Goal: Entertainment & Leisure: Consume media (video, audio)

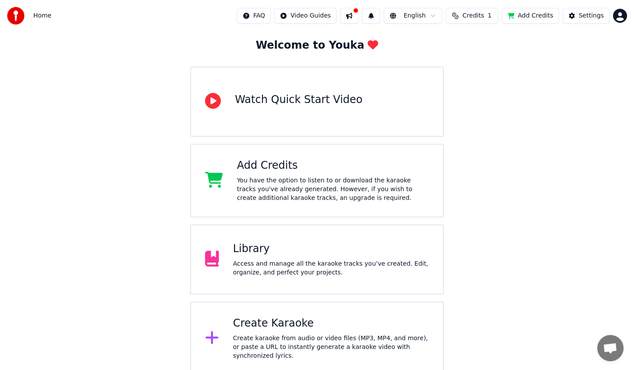
scroll to position [47, 0]
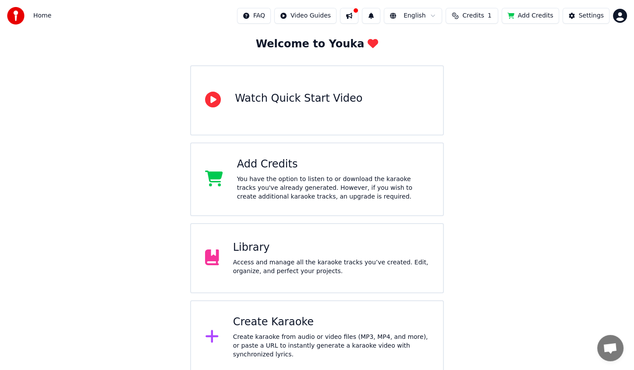
click at [274, 327] on div "Create Karaoke" at bounding box center [331, 322] width 196 height 14
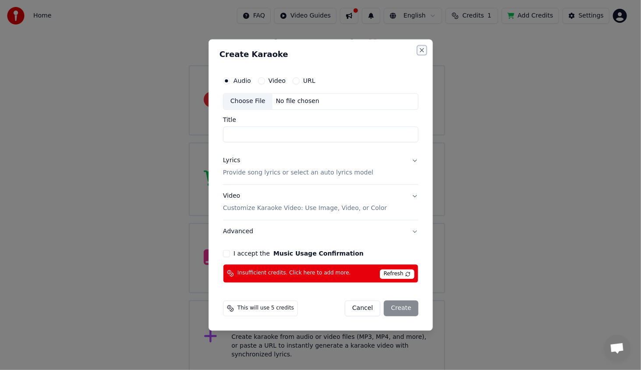
click at [423, 49] on button "Close" at bounding box center [421, 50] width 7 height 7
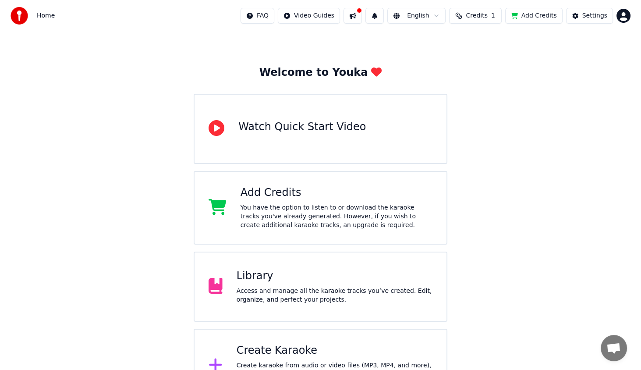
scroll to position [0, 0]
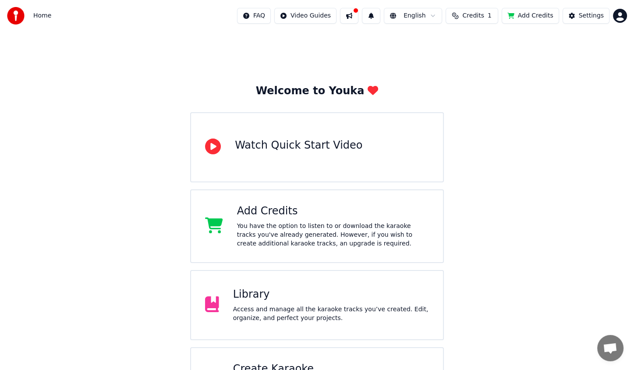
click at [479, 17] on span "Credits" at bounding box center [472, 15] width 21 height 9
click at [472, 81] on button "Refresh" at bounding box center [477, 82] width 45 height 16
click at [496, 130] on div "Welcome to Youka Watch Quick Start Video Add Credits You have the option to lis…" at bounding box center [317, 226] width 634 height 389
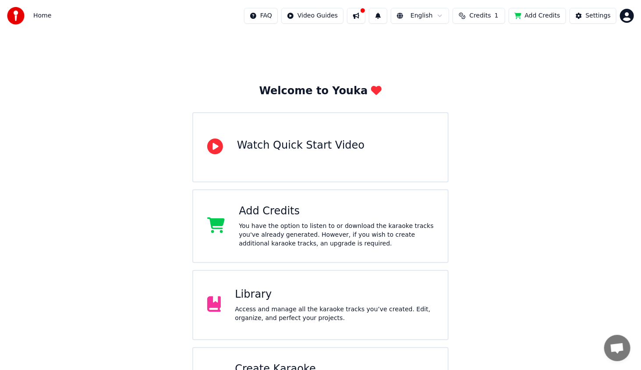
click at [622, 20] on html "Home FAQ Video Guides English Credits 1 Add Credits Settings Welcome to Youka W…" at bounding box center [320, 210] width 641 height 421
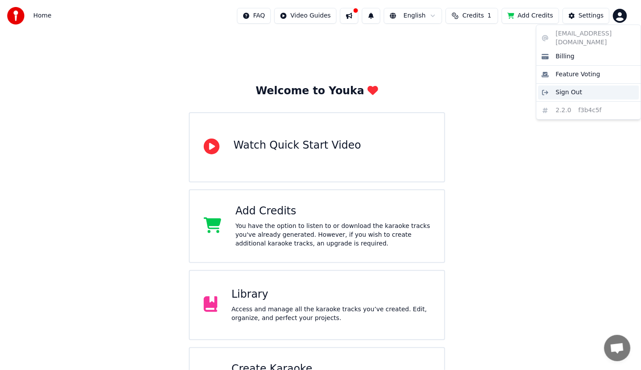
click at [570, 88] on span "Sign Out" at bounding box center [569, 92] width 26 height 9
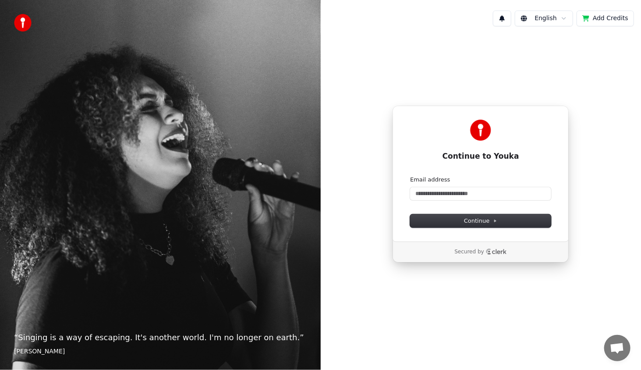
click at [616, 92] on div "Continue to Youka Continue with Google or Email address Continue Secured by" at bounding box center [481, 183] width 321 height 301
click at [458, 190] on input "Email address" at bounding box center [480, 193] width 141 height 13
click at [451, 192] on input "Email address" at bounding box center [480, 193] width 141 height 13
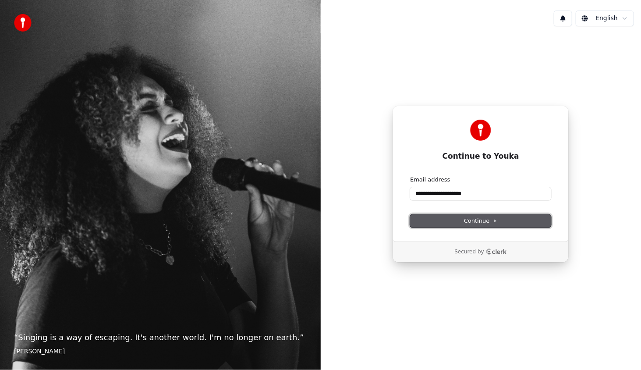
click at [485, 223] on span "Continue" at bounding box center [480, 221] width 33 height 8
type input "**********"
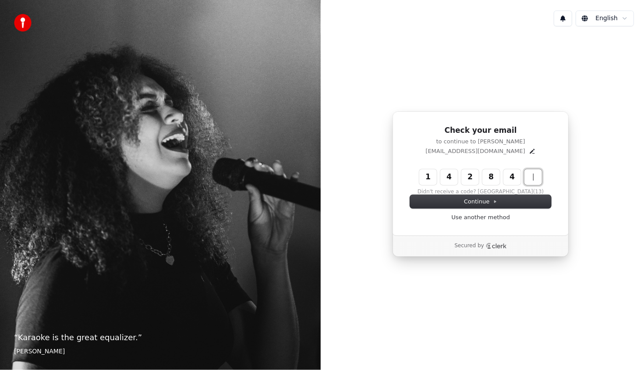
type input "******"
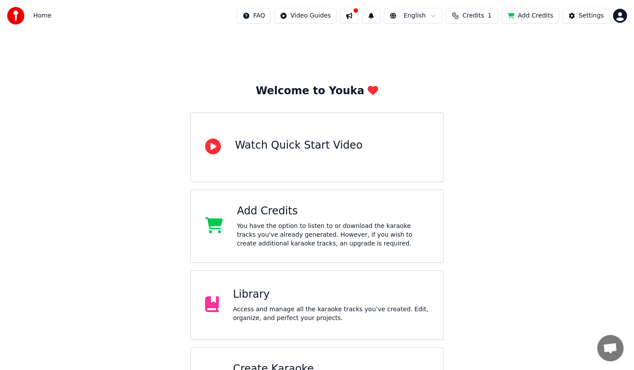
click at [358, 17] on button at bounding box center [349, 16] width 18 height 16
click at [322, 63] on div "Welcome to Youka Watch Quick Start Video Add Credits You have the option to lis…" at bounding box center [317, 226] width 634 height 389
click at [590, 17] on div "Settings" at bounding box center [591, 15] width 25 height 9
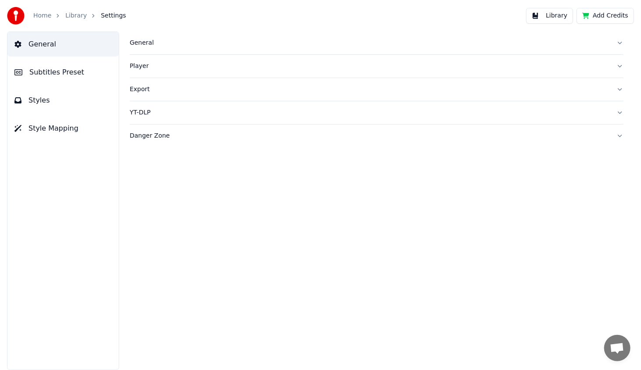
click at [40, 17] on link "Home" at bounding box center [42, 15] width 18 height 9
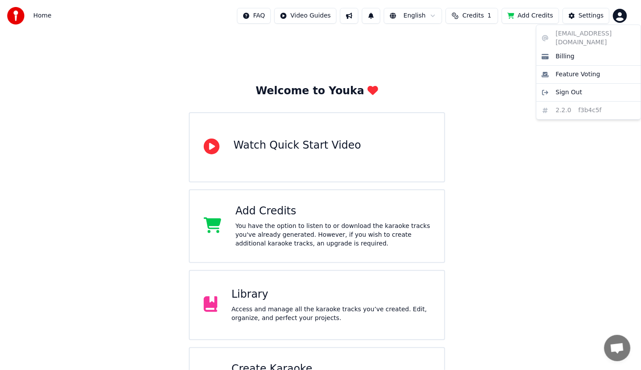
click at [618, 19] on html "Home FAQ Video Guides English Credits 1 Add Credits Settings Welcome to Youka W…" at bounding box center [320, 210] width 641 height 421
click at [585, 50] on div "Billing" at bounding box center [588, 57] width 101 height 14
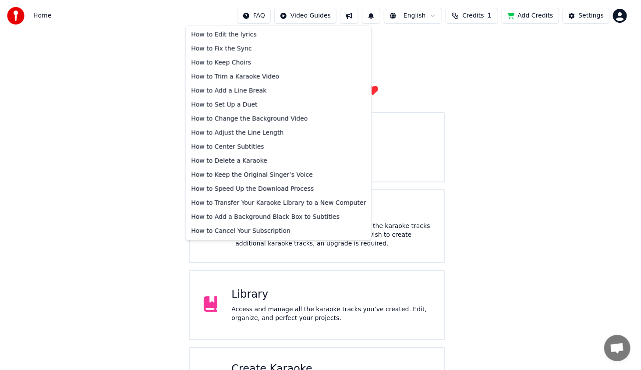
click at [262, 16] on html "Home FAQ Video Guides English Credits 1 Add Credits Settings Welcome to Youka W…" at bounding box center [320, 210] width 641 height 421
drag, startPoint x: 144, startPoint y: 189, endPoint x: 148, endPoint y: 186, distance: 5.0
click at [144, 190] on html "Home FAQ Video Guides English Credits 1 Add Credits Settings Welcome to Youka W…" at bounding box center [320, 210] width 641 height 421
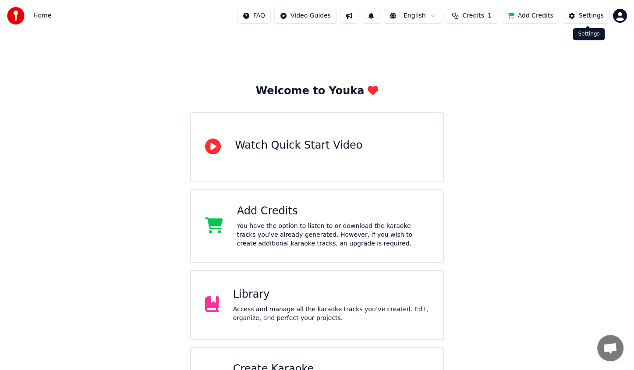
click at [609, 18] on button "Settings" at bounding box center [586, 16] width 47 height 16
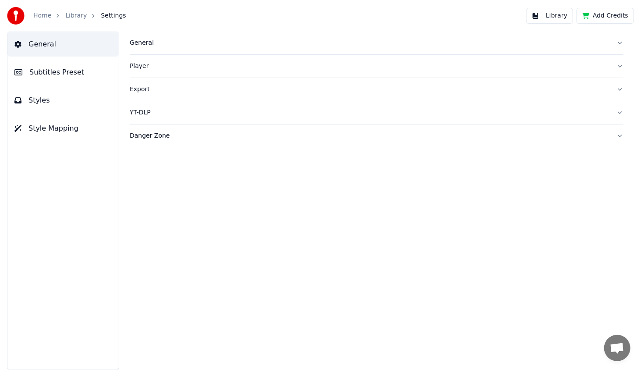
click at [44, 18] on link "Home" at bounding box center [42, 15] width 18 height 9
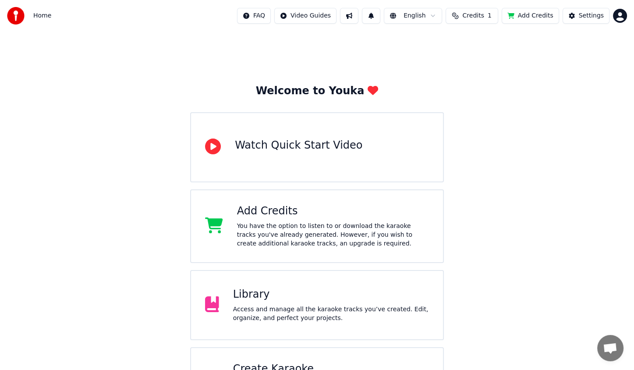
click at [621, 18] on html "Home FAQ Video Guides English Credits 1 Add Credits Settings Welcome to Youka W…" at bounding box center [317, 210] width 634 height 421
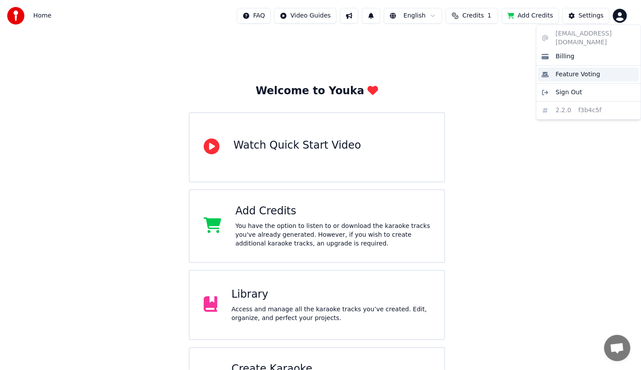
click at [576, 70] on span "Feature Voting" at bounding box center [578, 74] width 45 height 9
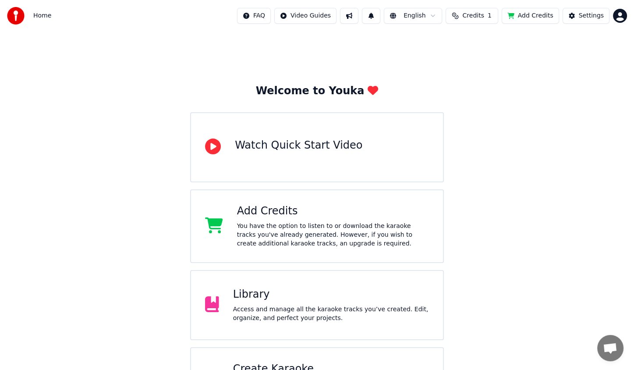
click at [538, 16] on button "Add Credits" at bounding box center [530, 16] width 57 height 16
click at [492, 14] on span "1" at bounding box center [490, 15] width 4 height 9
click at [476, 83] on button "Refresh" at bounding box center [477, 82] width 45 height 16
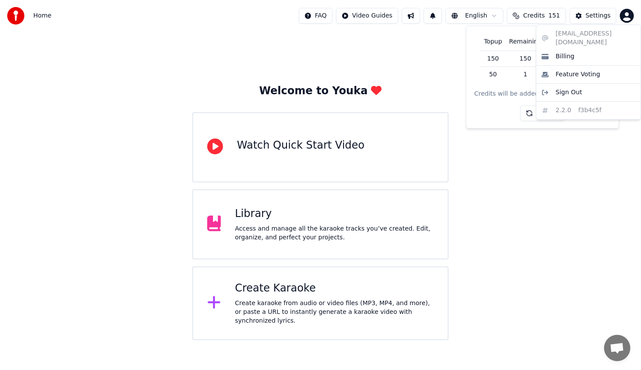
click at [627, 12] on html "Home FAQ Video Guides English Credits 151 Settings Welcome to Youka Watch Quick…" at bounding box center [320, 170] width 641 height 340
click at [569, 52] on span "Billing" at bounding box center [565, 56] width 19 height 9
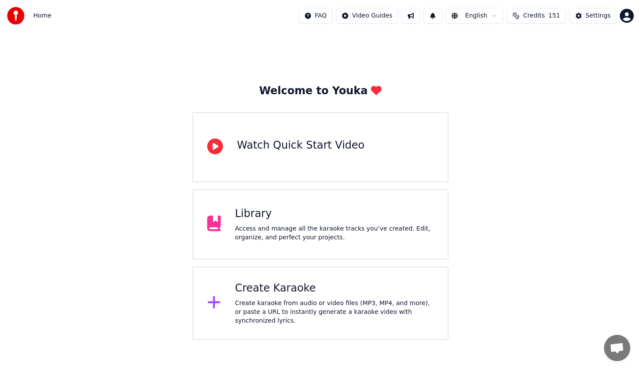
click at [244, 293] on div "Create Karaoke" at bounding box center [334, 288] width 199 height 14
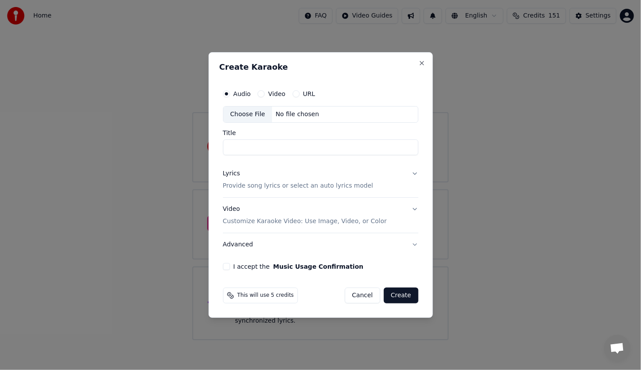
click at [243, 110] on div "Choose File" at bounding box center [247, 114] width 49 height 16
type input "**********"
click at [228, 173] on div "Lyrics" at bounding box center [231, 173] width 17 height 9
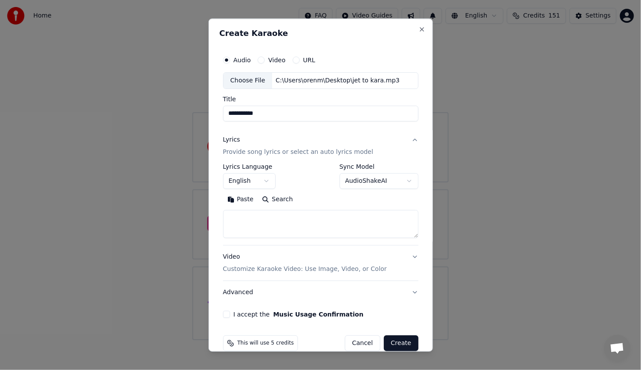
click at [268, 222] on textarea at bounding box center [320, 224] width 195 height 28
paste textarea "**********"
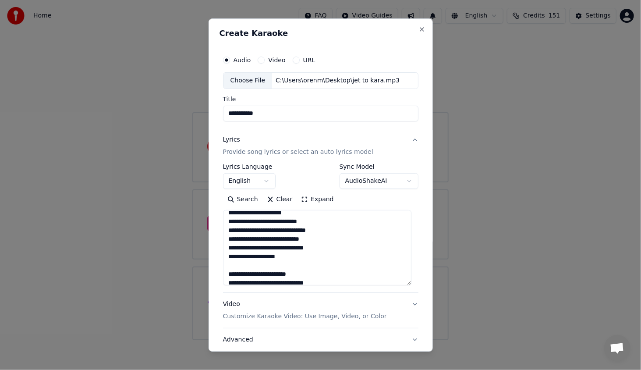
drag, startPoint x: 408, startPoint y: 235, endPoint x: 392, endPoint y: 303, distance: 69.9
click at [393, 285] on textarea at bounding box center [317, 247] width 188 height 75
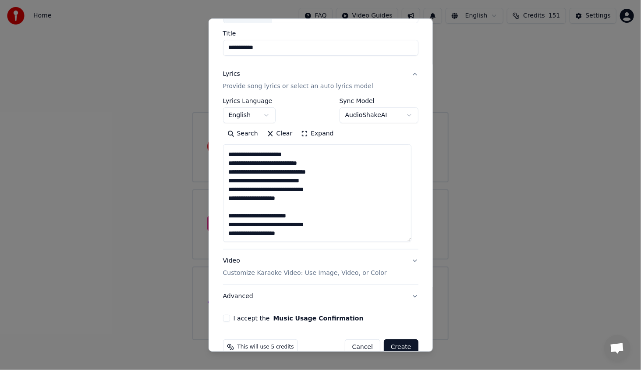
scroll to position [82, 0]
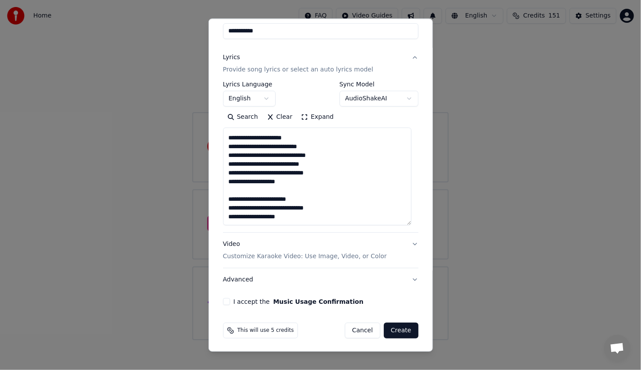
type textarea "**********"
click at [229, 302] on button "I accept the Music Usage Confirmation" at bounding box center [226, 301] width 7 height 7
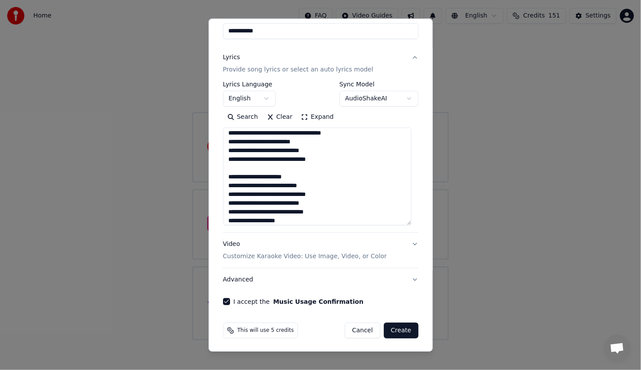
scroll to position [269, 0]
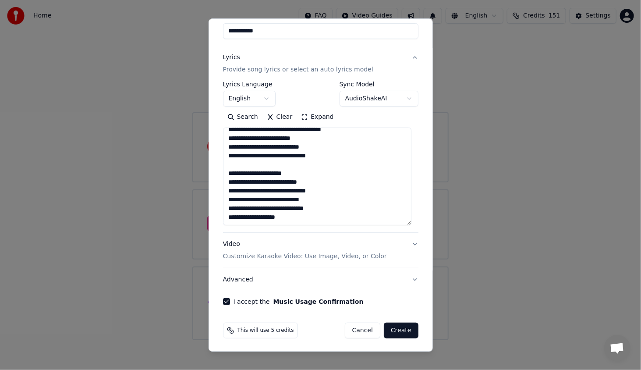
click at [400, 327] on button "Create" at bounding box center [401, 330] width 35 height 16
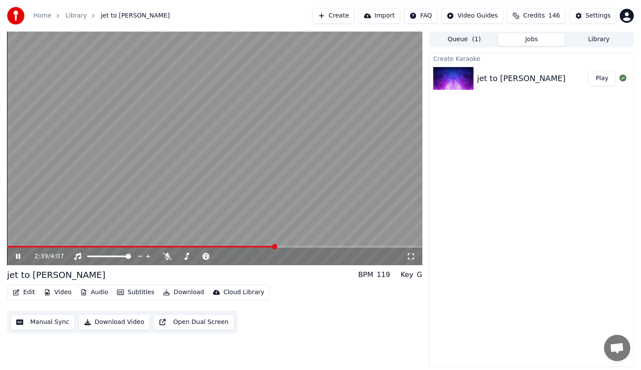
click at [244, 245] on video at bounding box center [214, 149] width 415 height 234
click at [255, 247] on span at bounding box center [141, 247] width 269 height 2
click at [18, 255] on icon at bounding box center [17, 256] width 5 height 6
click at [15, 259] on icon at bounding box center [24, 256] width 21 height 7
click at [42, 248] on span at bounding box center [24, 247] width 35 height 2
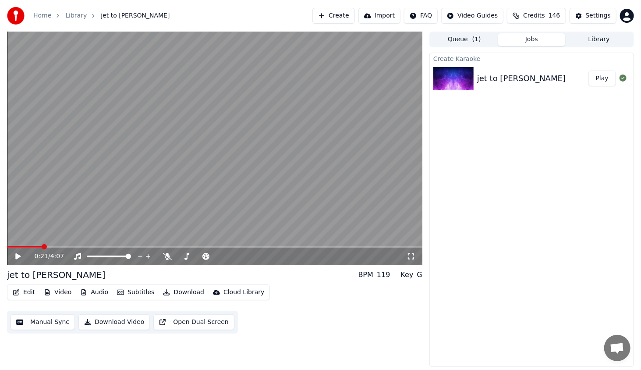
click at [17, 257] on icon at bounding box center [17, 256] width 5 height 6
click at [17, 257] on icon at bounding box center [18, 256] width 4 height 5
click at [31, 291] on button "Edit" at bounding box center [23, 292] width 29 height 12
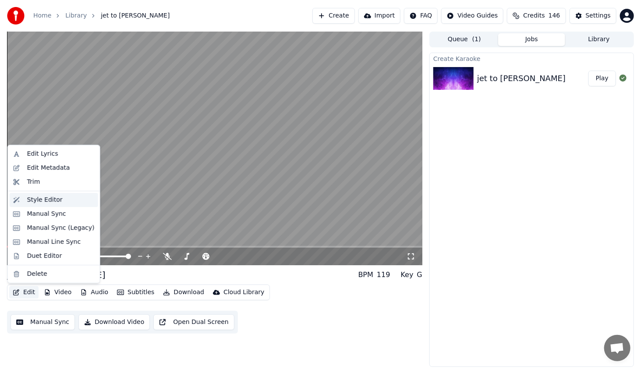
click at [46, 196] on div "Style Editor" at bounding box center [44, 199] width 35 height 9
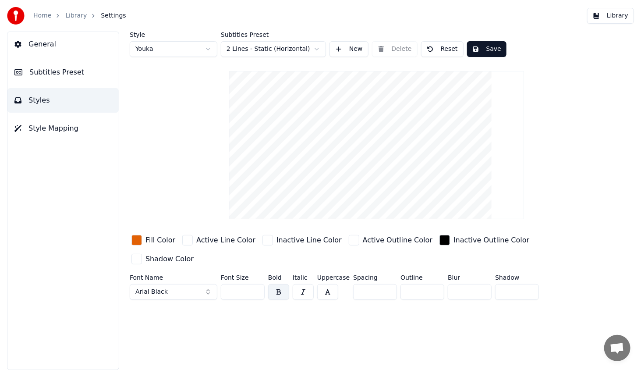
click at [155, 287] on span "Arial Black" at bounding box center [151, 291] width 32 height 9
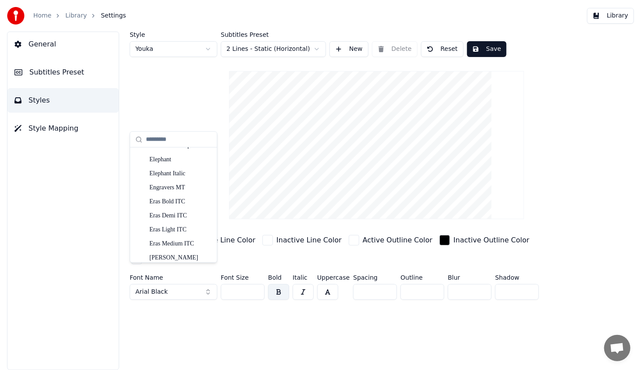
scroll to position [1772, 0]
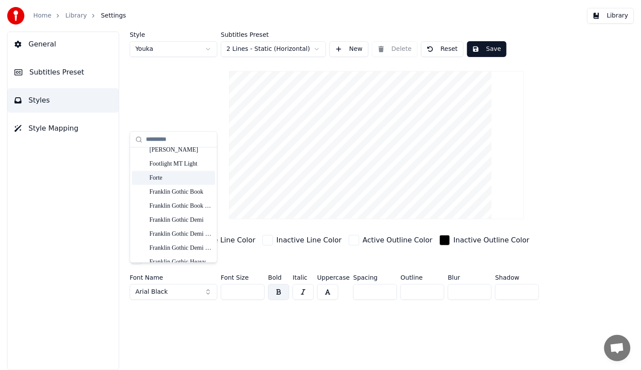
click at [186, 183] on div "Forte" at bounding box center [173, 177] width 83 height 14
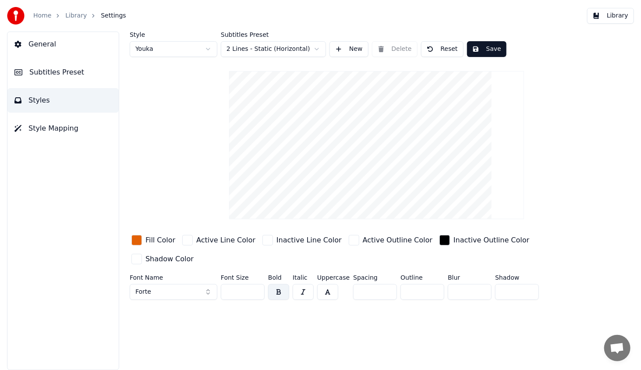
click at [172, 284] on button "Forte" at bounding box center [174, 292] width 88 height 16
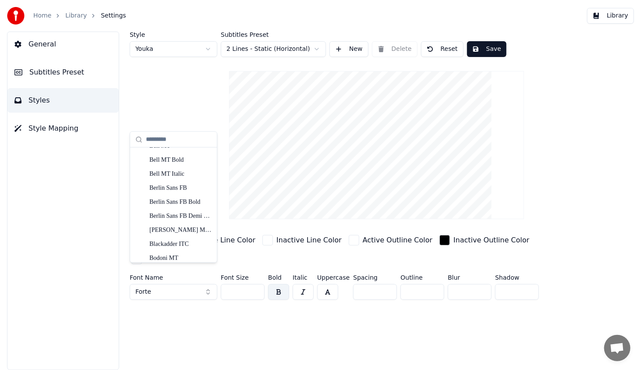
scroll to position [307, 0]
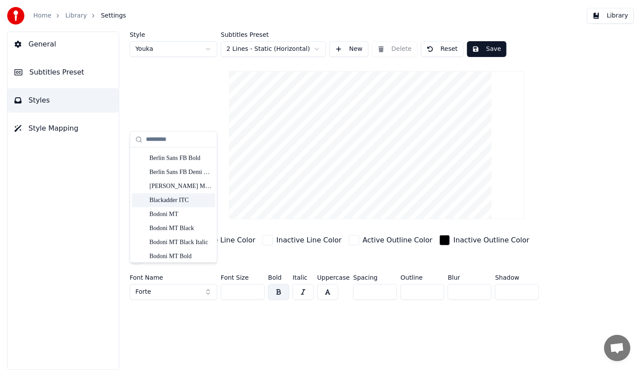
click at [187, 202] on div "Blackadder ITC" at bounding box center [180, 199] width 62 height 9
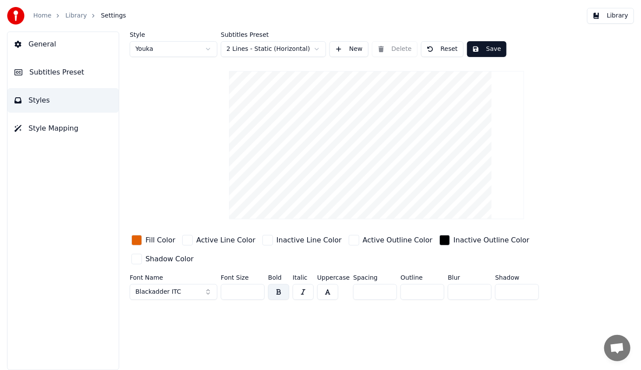
click at [142, 287] on span "Blackadder ITC" at bounding box center [158, 291] width 46 height 9
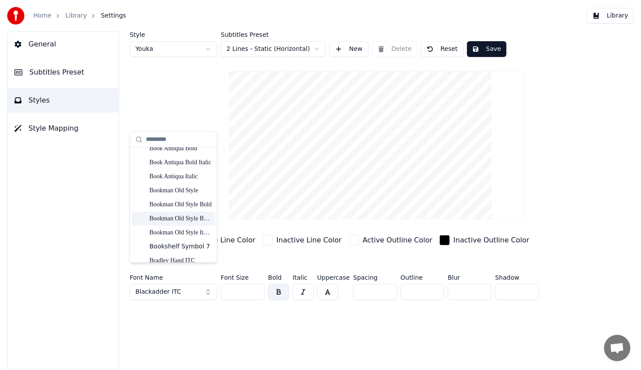
scroll to position [628, 0]
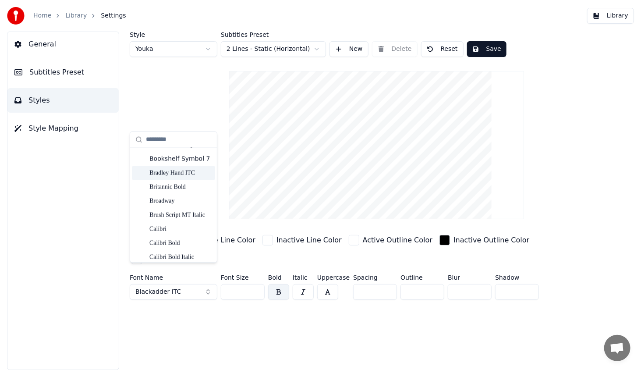
click at [188, 174] on div "Bradley Hand ITC" at bounding box center [180, 173] width 62 height 9
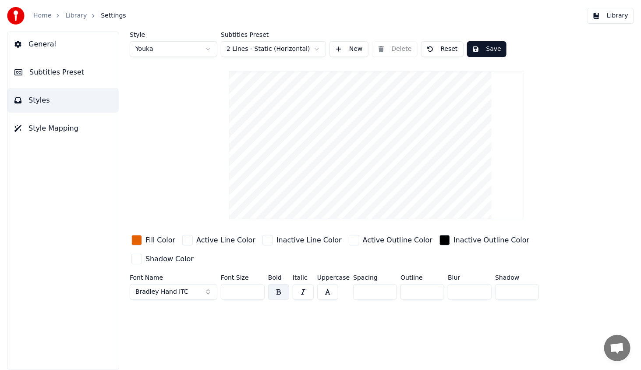
click at [206, 284] on button "Bradley Hand ITC" at bounding box center [174, 292] width 88 height 16
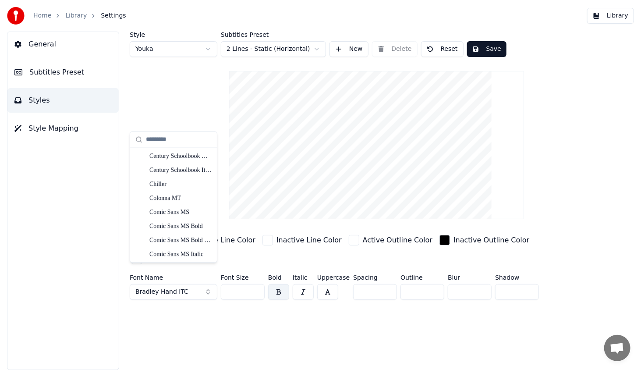
scroll to position [1177, 0]
click at [185, 172] on div "Chiller" at bounding box center [180, 170] width 62 height 9
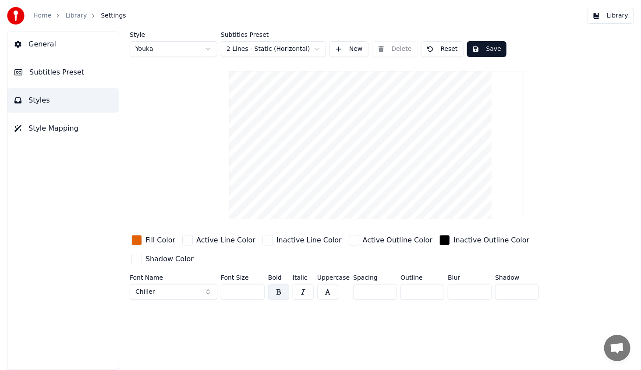
click at [185, 284] on button "Chiller" at bounding box center [174, 292] width 88 height 16
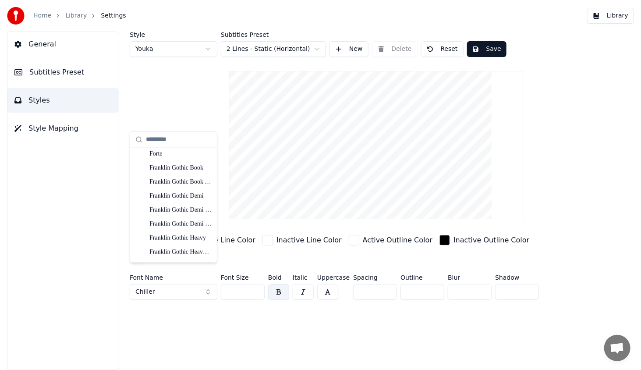
scroll to position [1752, 0]
click at [181, 202] on div "Forte" at bounding box center [173, 197] width 83 height 14
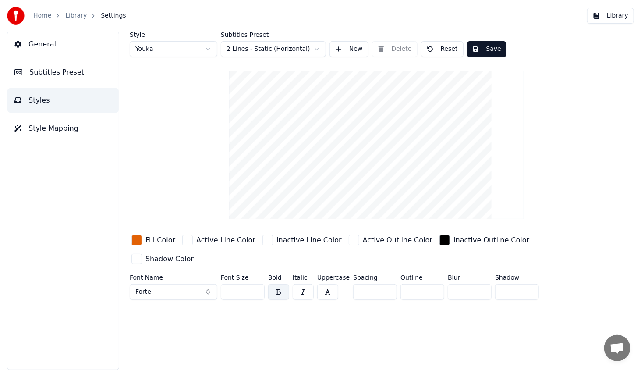
click at [176, 284] on button "Forte" at bounding box center [174, 292] width 88 height 16
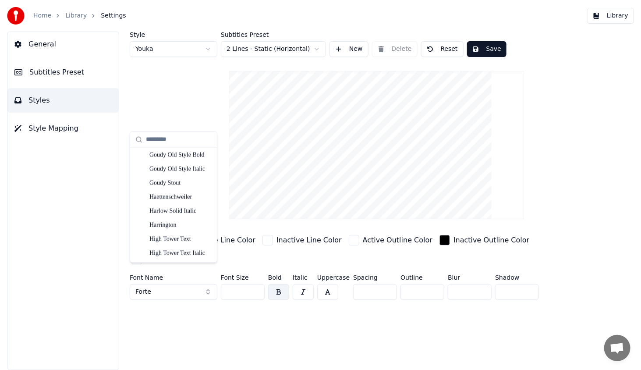
scroll to position [2368, 0]
click at [186, 239] on div "Informal Roman" at bounding box center [180, 241] width 62 height 9
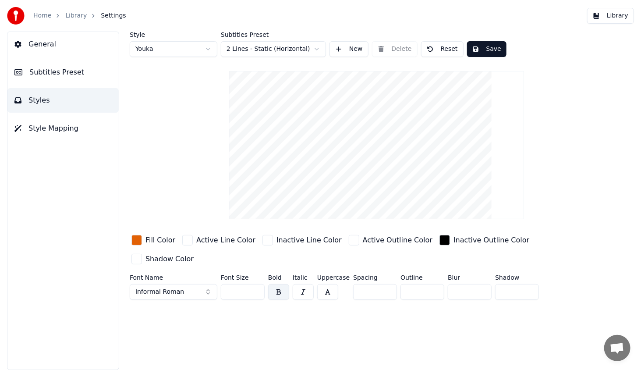
click at [178, 287] on span "Informal Roman" at bounding box center [159, 291] width 49 height 9
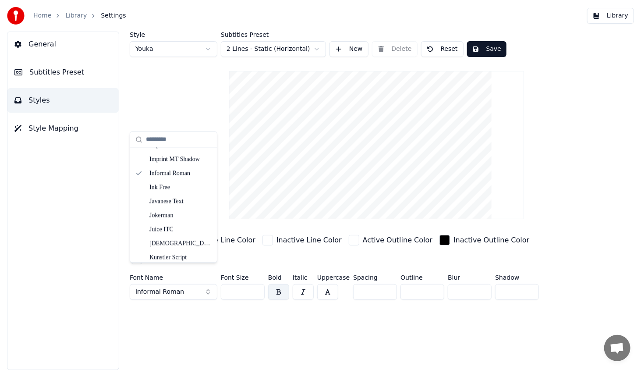
scroll to position [2449, 0]
click at [191, 212] on div "Juice ITC" at bounding box center [180, 216] width 62 height 9
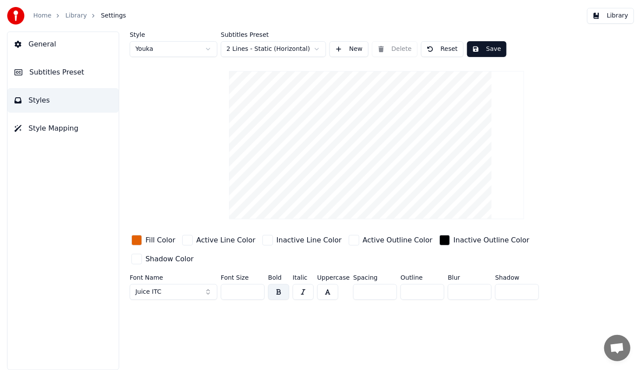
click at [159, 284] on button "Juice ITC" at bounding box center [174, 292] width 88 height 16
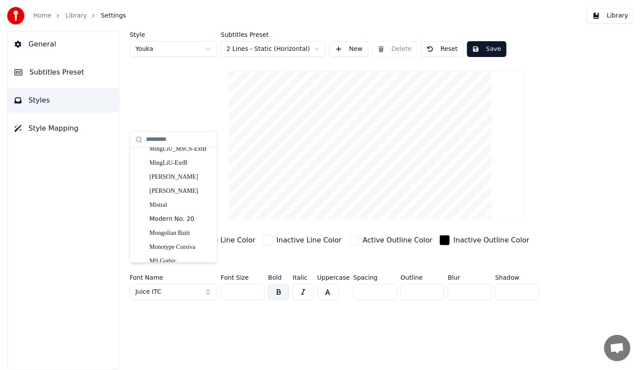
scroll to position [3423, 0]
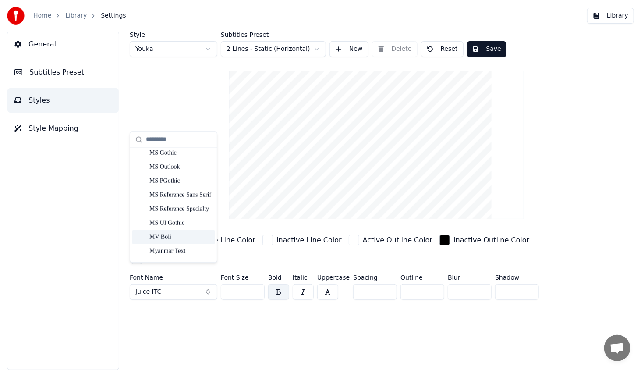
click at [195, 233] on div "MV Boli" at bounding box center [180, 237] width 62 height 9
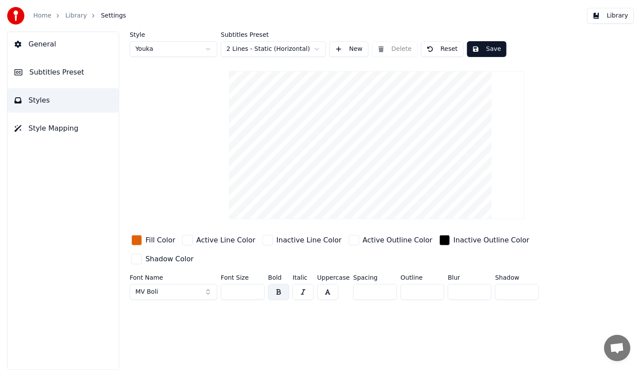
click at [256, 284] on input "***" at bounding box center [243, 292] width 44 height 16
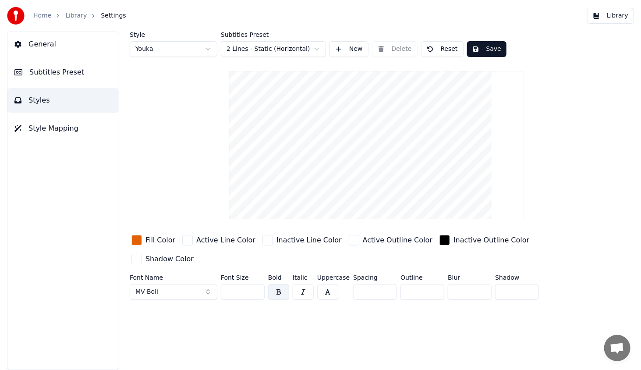
click at [256, 284] on input "***" at bounding box center [243, 292] width 44 height 16
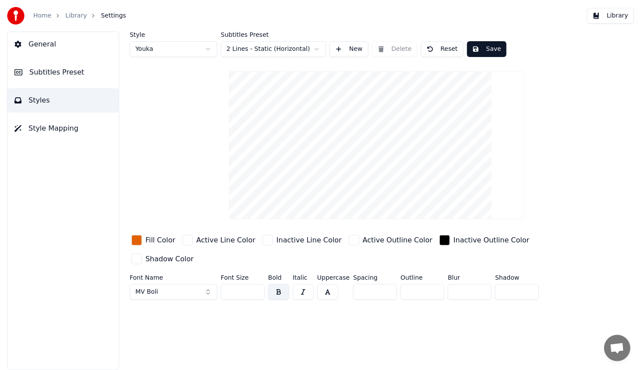
click at [256, 284] on input "***" at bounding box center [243, 292] width 44 height 16
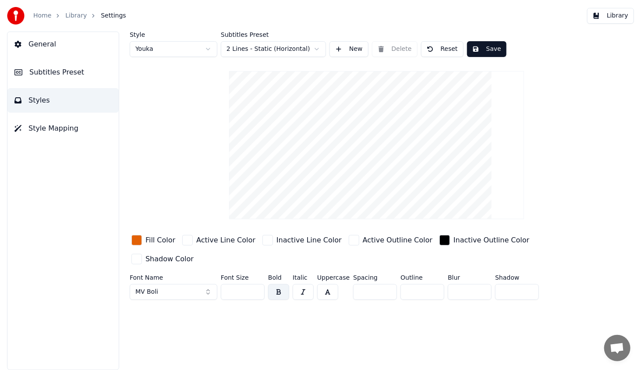
click at [256, 284] on input "***" at bounding box center [243, 292] width 44 height 16
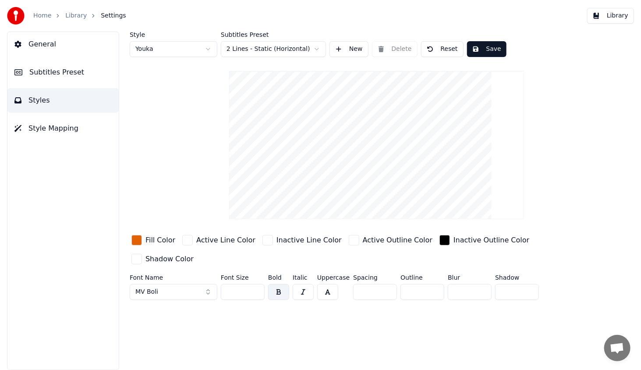
click at [256, 284] on input "***" at bounding box center [243, 292] width 44 height 16
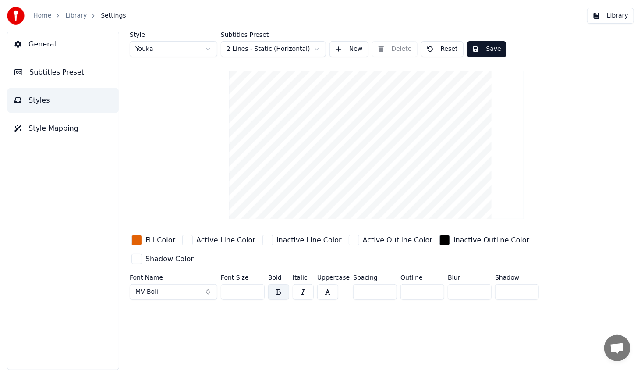
click at [256, 284] on input "***" at bounding box center [243, 292] width 44 height 16
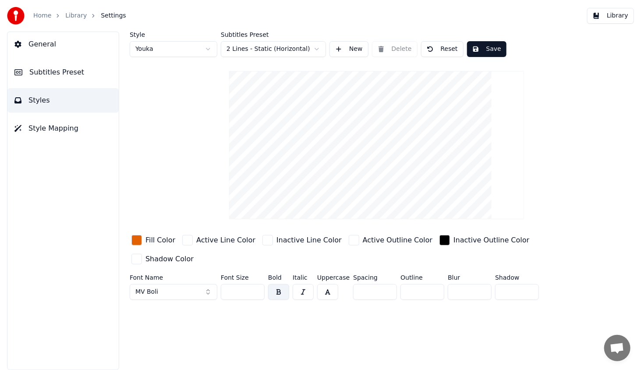
click at [256, 284] on input "***" at bounding box center [243, 292] width 44 height 16
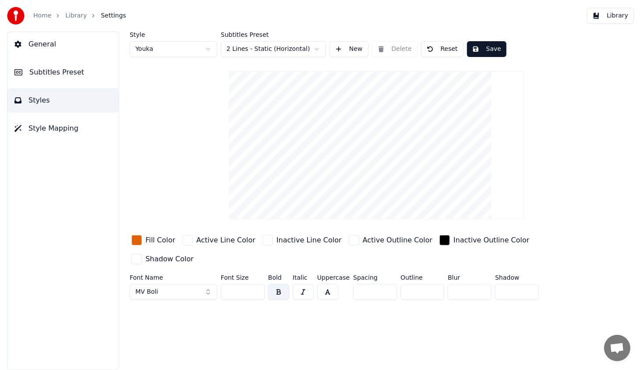
type input "***"
click at [256, 284] on input "***" at bounding box center [243, 292] width 44 height 16
click at [485, 51] on button "Save" at bounding box center [486, 49] width 39 height 16
click at [616, 17] on button "Library" at bounding box center [610, 16] width 47 height 16
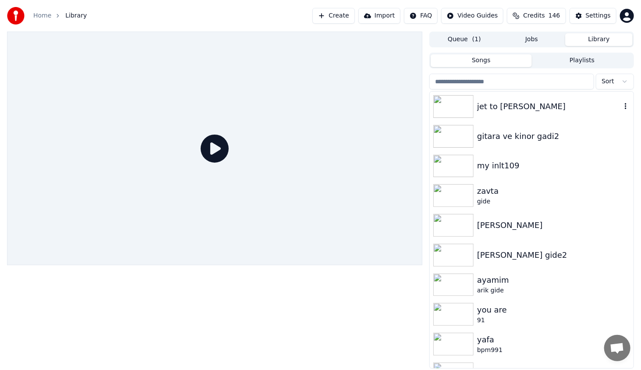
click at [453, 102] on img at bounding box center [453, 106] width 40 height 23
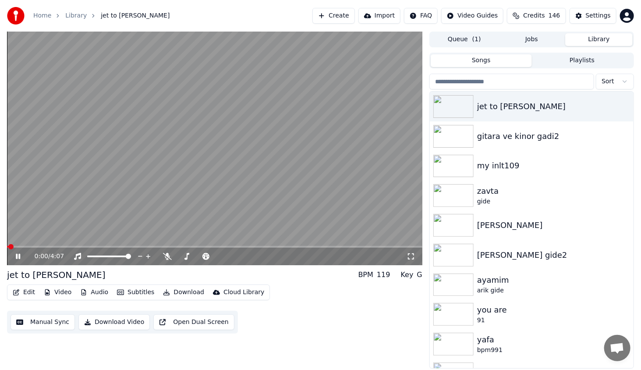
click at [20, 260] on icon at bounding box center [24, 256] width 21 height 7
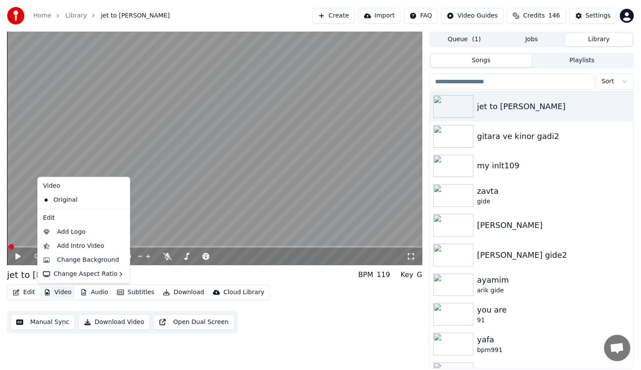
click at [54, 295] on button "Video" at bounding box center [57, 292] width 35 height 12
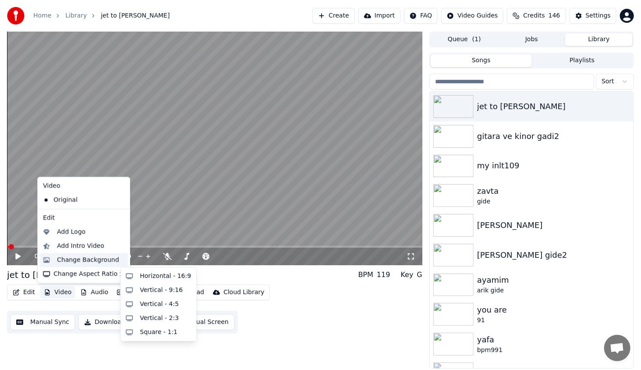
click at [65, 264] on div "Change Background" at bounding box center [88, 259] width 62 height 9
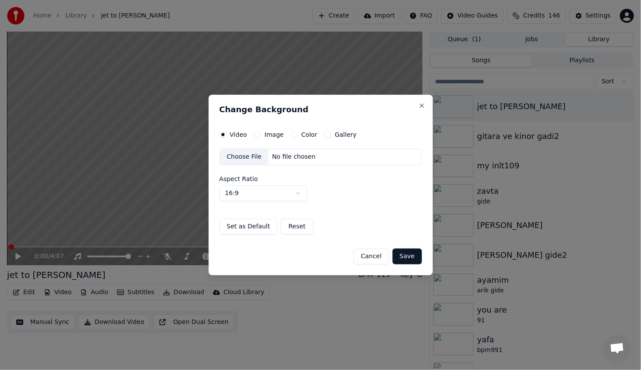
click at [258, 132] on button "Image" at bounding box center [257, 134] width 7 height 7
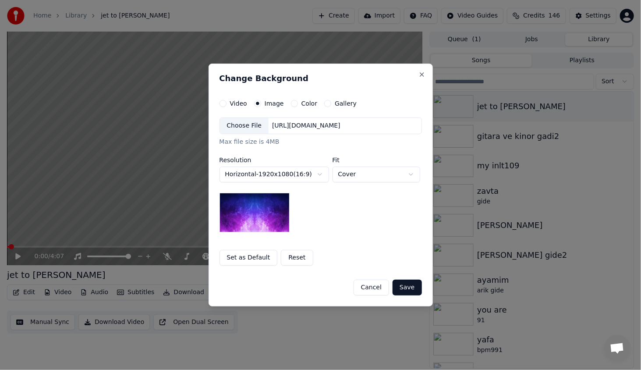
click at [243, 125] on div "Choose File" at bounding box center [244, 126] width 49 height 16
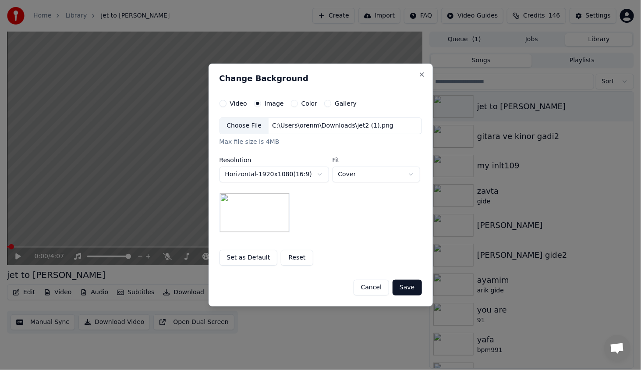
click at [411, 287] on button "Save" at bounding box center [407, 288] width 29 height 16
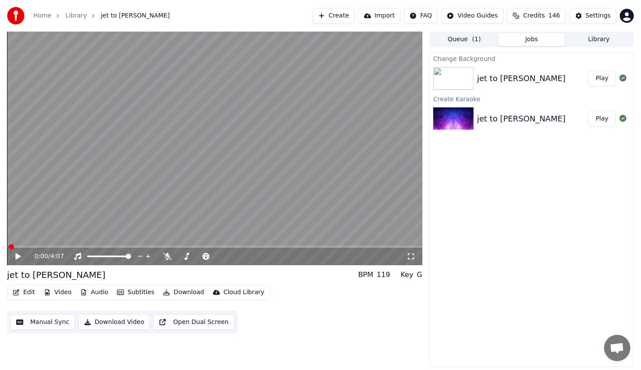
click at [600, 79] on button "Play" at bounding box center [602, 79] width 28 height 16
click at [34, 246] on span at bounding box center [214, 247] width 415 height 2
click at [14, 251] on div "0:38 / 4:07" at bounding box center [214, 257] width 415 height 18
click at [17, 253] on icon at bounding box center [24, 256] width 21 height 7
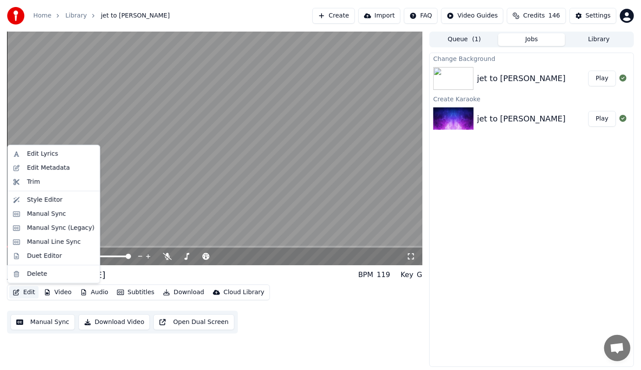
click at [31, 290] on button "Edit" at bounding box center [23, 292] width 29 height 12
click at [46, 201] on div "Style Editor" at bounding box center [44, 199] width 35 height 9
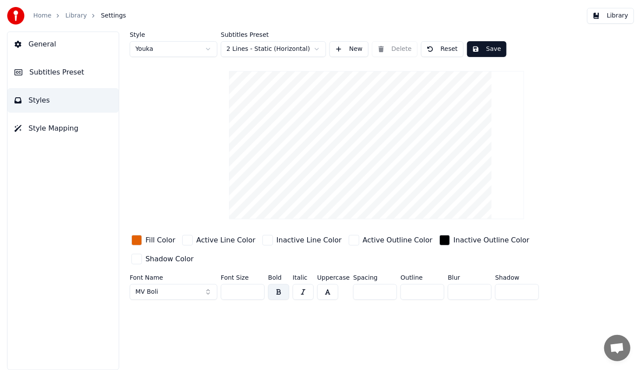
click at [136, 241] on div "button" at bounding box center [136, 240] width 11 height 11
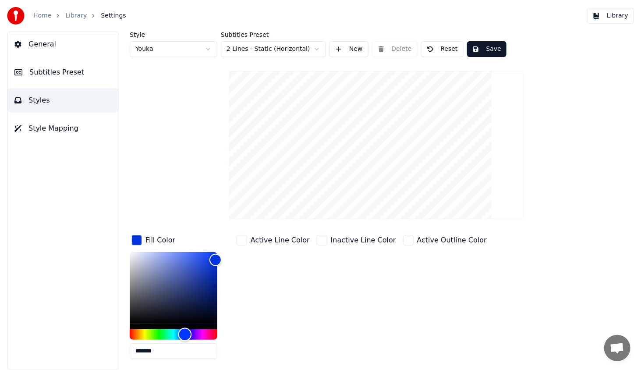
click at [185, 332] on div "Hue" at bounding box center [174, 334] width 88 height 11
type input "*******"
drag, startPoint x: 196, startPoint y: 272, endPoint x: 180, endPoint y: 247, distance: 30.4
click at [180, 252] on div "Color" at bounding box center [174, 288] width 88 height 72
click at [488, 48] on button "Save" at bounding box center [486, 49] width 39 height 16
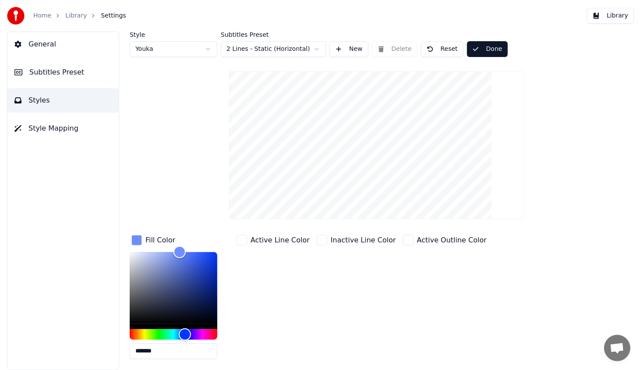
click at [608, 16] on button "Library" at bounding box center [610, 16] width 47 height 16
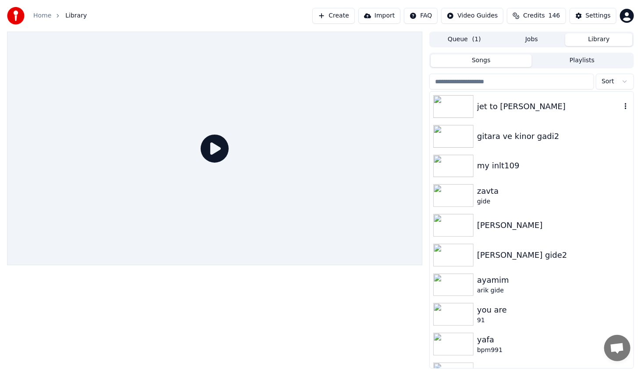
click at [462, 106] on img at bounding box center [453, 106] width 40 height 23
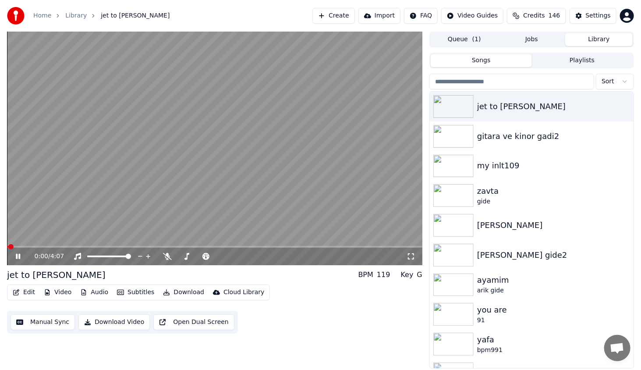
click at [64, 244] on video at bounding box center [214, 149] width 415 height 234
click at [67, 245] on video at bounding box center [214, 149] width 415 height 234
click at [69, 246] on span at bounding box center [214, 247] width 415 height 2
click at [20, 258] on icon at bounding box center [24, 256] width 21 height 7
click at [27, 293] on button "Edit" at bounding box center [23, 292] width 29 height 12
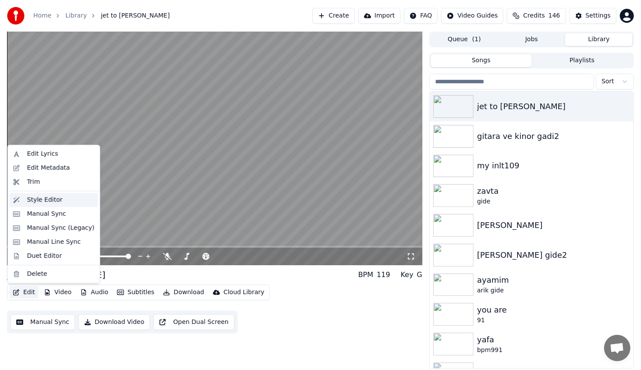
click at [67, 198] on div "Style Editor" at bounding box center [60, 199] width 67 height 9
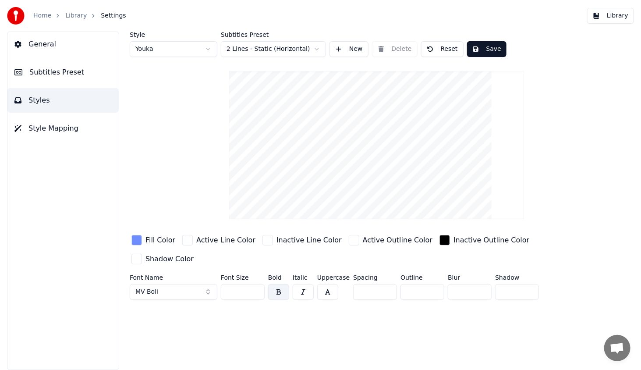
click at [136, 241] on div "button" at bounding box center [136, 240] width 11 height 11
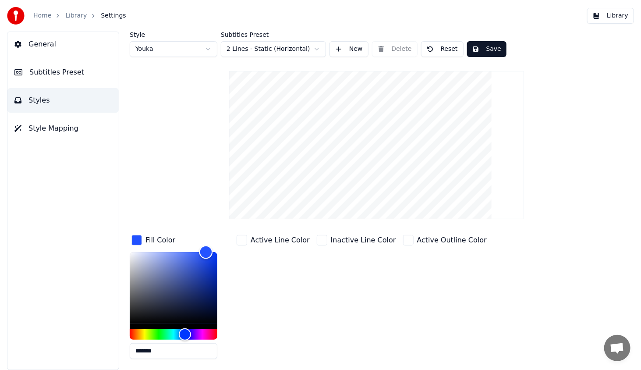
type input "*******"
drag, startPoint x: 188, startPoint y: 251, endPoint x: 205, endPoint y: 246, distance: 18.7
click at [205, 246] on div "Color" at bounding box center [206, 252] width 14 height 14
click at [492, 42] on button "Save" at bounding box center [486, 49] width 39 height 16
click at [622, 17] on button "Library" at bounding box center [610, 16] width 47 height 16
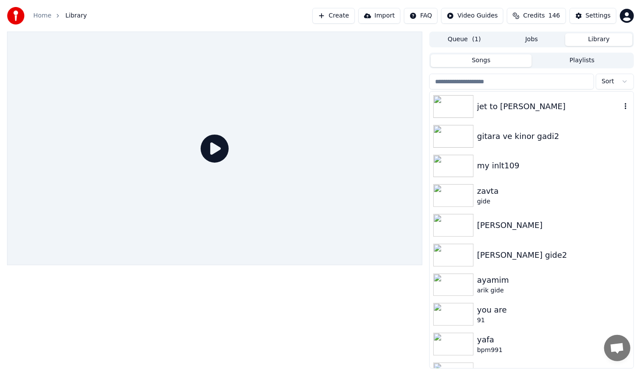
click at [466, 99] on img at bounding box center [453, 106] width 40 height 23
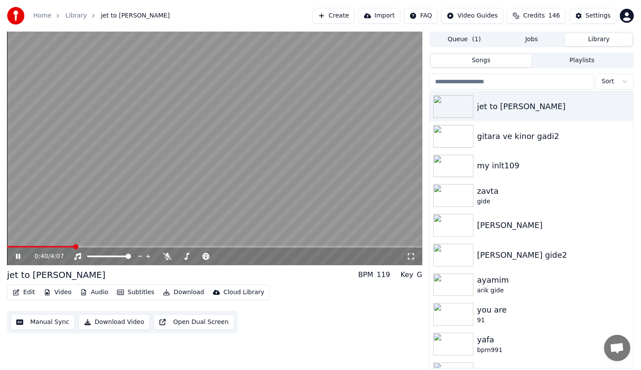
click at [74, 246] on span at bounding box center [214, 247] width 415 height 2
click at [92, 246] on span at bounding box center [214, 247] width 415 height 2
click at [13, 256] on div "0:59 / 4:07" at bounding box center [215, 256] width 408 height 9
click at [16, 257] on icon at bounding box center [18, 256] width 4 height 5
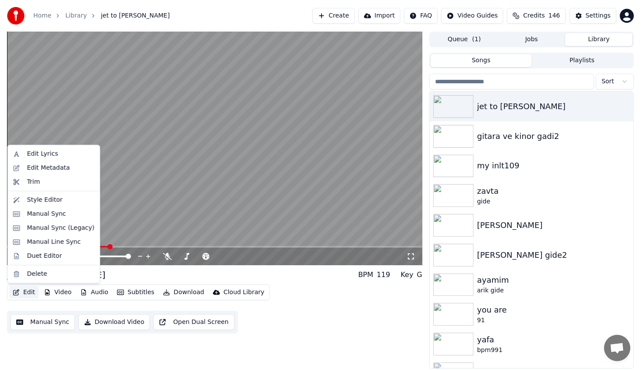
click at [23, 290] on button "Edit" at bounding box center [23, 292] width 29 height 12
click at [50, 201] on div "Style Editor" at bounding box center [44, 199] width 35 height 9
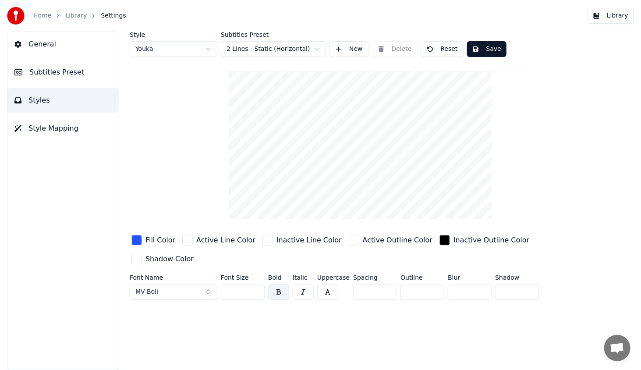
click at [132, 243] on div "button" at bounding box center [136, 240] width 11 height 11
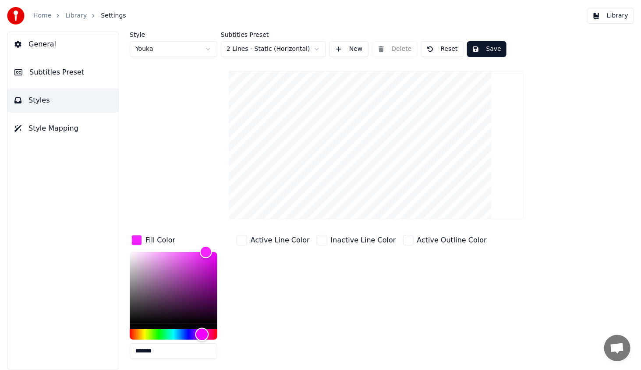
click at [202, 335] on div "Hue" at bounding box center [174, 334] width 88 height 11
click at [204, 332] on div "Hue" at bounding box center [204, 334] width 14 height 14
drag, startPoint x: 207, startPoint y: 251, endPoint x: 223, endPoint y: 246, distance: 17.0
click at [223, 246] on div "Fill Color *******" at bounding box center [181, 299] width 102 height 133
type input "*******"
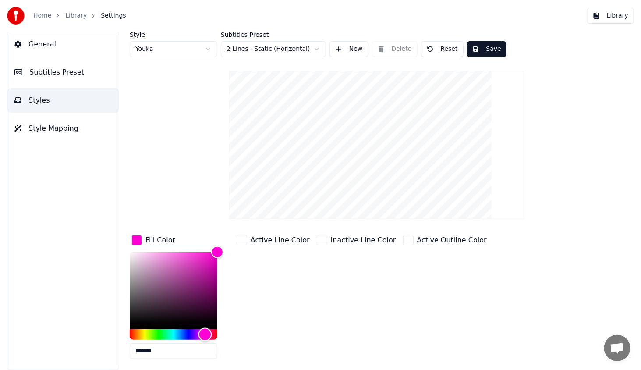
click at [205, 329] on div "Hue" at bounding box center [205, 334] width 14 height 14
drag, startPoint x: 218, startPoint y: 251, endPoint x: 222, endPoint y: 241, distance: 10.6
click at [222, 241] on div "Fill Color *******" at bounding box center [181, 299] width 102 height 133
click at [482, 46] on button "Save" at bounding box center [486, 49] width 39 height 16
click at [621, 18] on button "Library" at bounding box center [610, 16] width 47 height 16
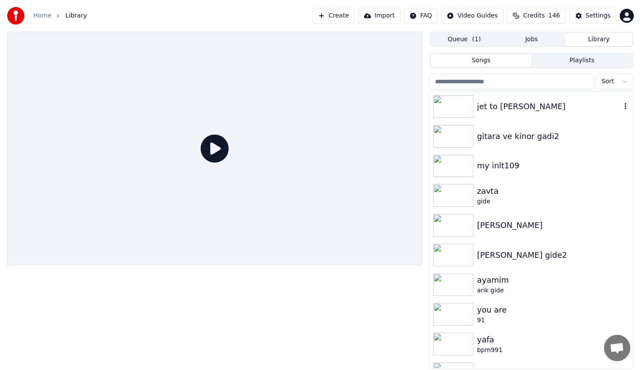
click at [452, 104] on img at bounding box center [453, 106] width 40 height 23
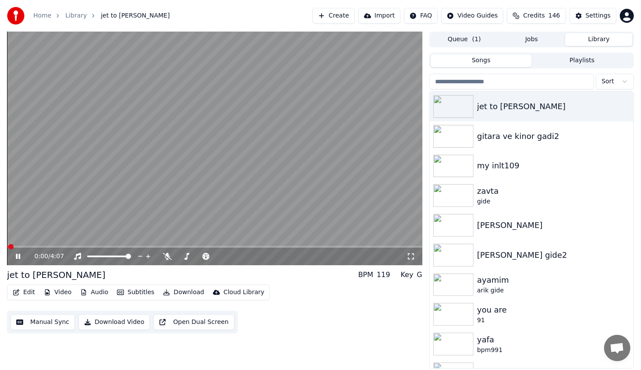
click at [39, 246] on span at bounding box center [214, 247] width 415 height 2
click at [58, 248] on div "0:19 / 4:07" at bounding box center [214, 257] width 415 height 18
click at [20, 255] on icon at bounding box center [24, 256] width 21 height 7
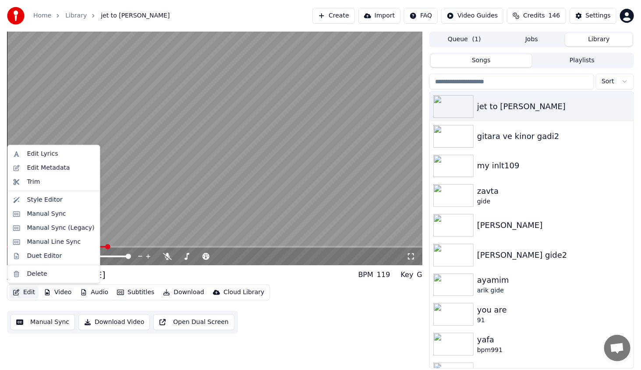
click at [19, 291] on icon "button" at bounding box center [16, 292] width 7 height 6
click at [37, 202] on div "Style Editor" at bounding box center [44, 199] width 35 height 9
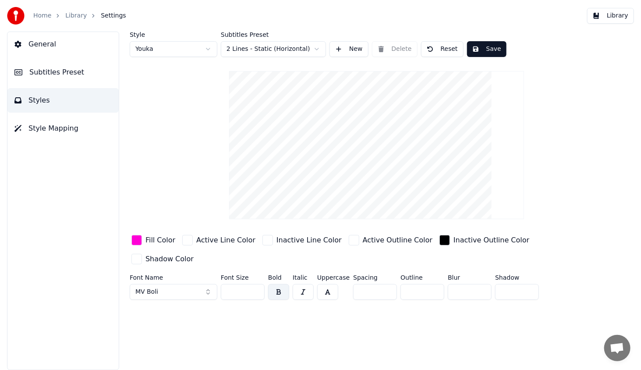
click at [349, 239] on div "button" at bounding box center [354, 240] width 11 height 11
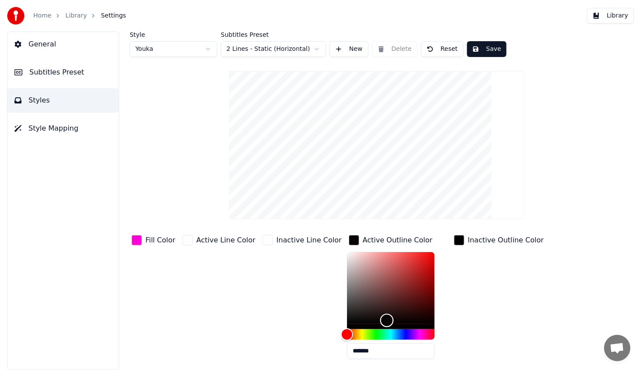
type input "*******"
drag, startPoint x: 330, startPoint y: 251, endPoint x: 317, endPoint y: 339, distance: 89.0
click at [317, 339] on div "Fill Color Active Line Color Inactive Line Color Active Outline Color ******* I…" at bounding box center [354, 309] width 449 height 152
click at [460, 284] on div "Inactive Outline Color" at bounding box center [498, 299] width 93 height 133
click at [349, 242] on div "button" at bounding box center [354, 240] width 11 height 11
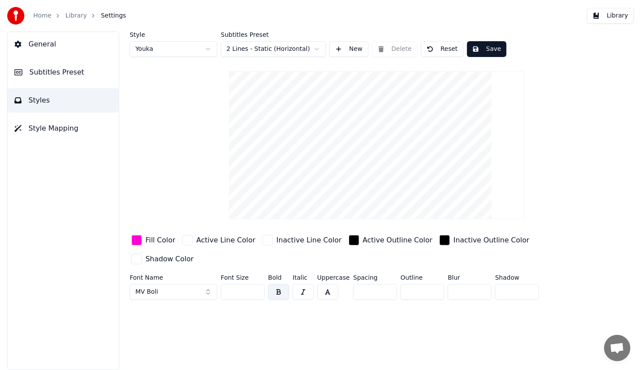
click at [433, 284] on input "*" at bounding box center [422, 292] width 44 height 16
click at [432, 284] on input "*" at bounding box center [422, 292] width 44 height 16
type input "*"
click at [432, 284] on input "*" at bounding box center [422, 292] width 44 height 16
click at [481, 51] on button "Save" at bounding box center [486, 49] width 39 height 16
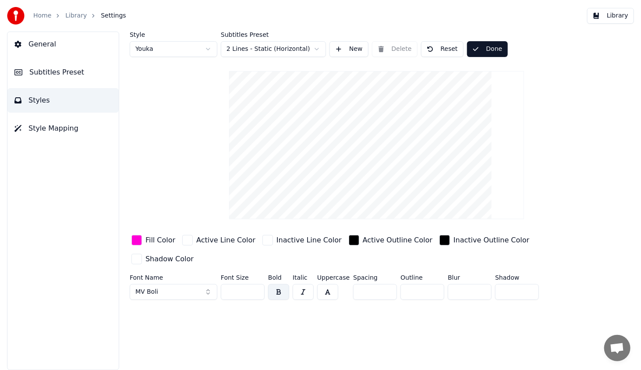
click at [613, 12] on button "Library" at bounding box center [610, 16] width 47 height 16
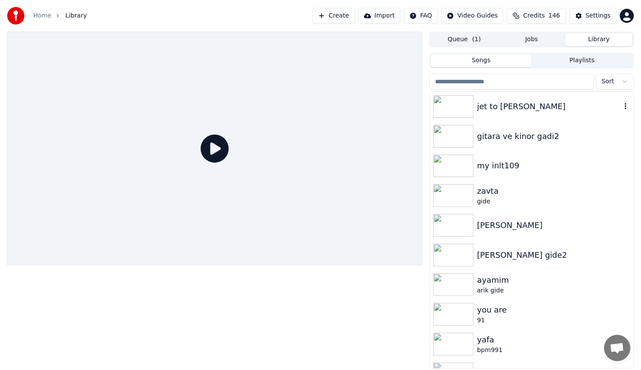
click at [461, 108] on img at bounding box center [453, 106] width 40 height 23
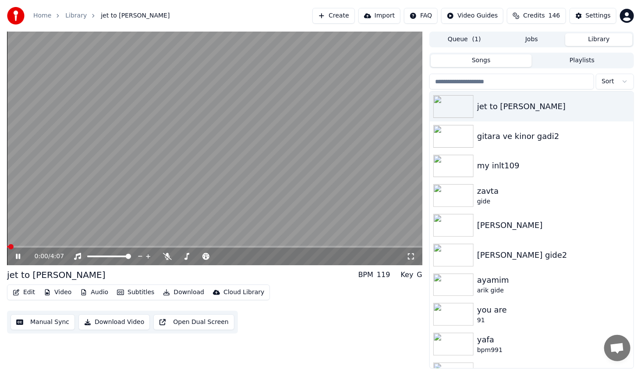
click at [40, 248] on div "0:00 / 4:07" at bounding box center [214, 257] width 415 height 18
click at [44, 248] on span at bounding box center [214, 247] width 415 height 2
click at [16, 257] on icon at bounding box center [24, 256] width 21 height 7
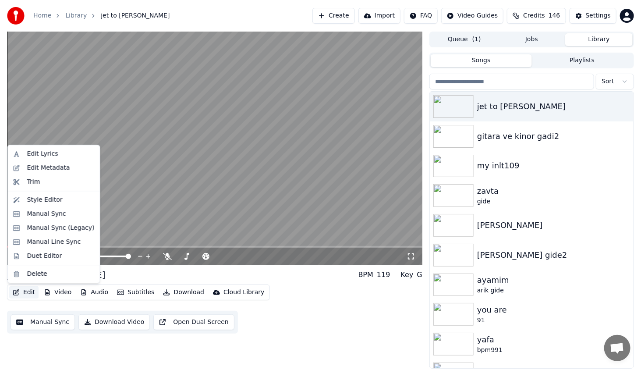
click at [25, 291] on button "Edit" at bounding box center [23, 292] width 29 height 12
click at [54, 199] on div "Style Editor" at bounding box center [44, 199] width 35 height 9
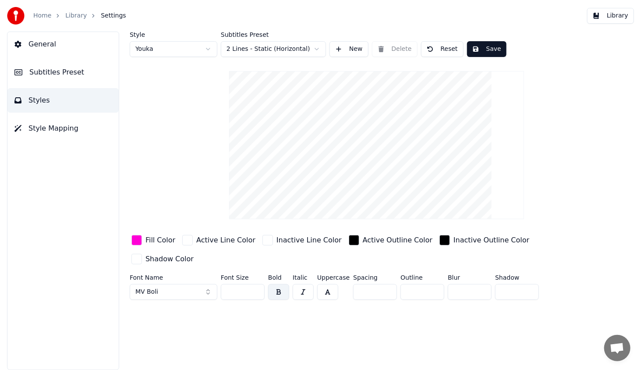
click at [134, 243] on div "button" at bounding box center [136, 240] width 11 height 11
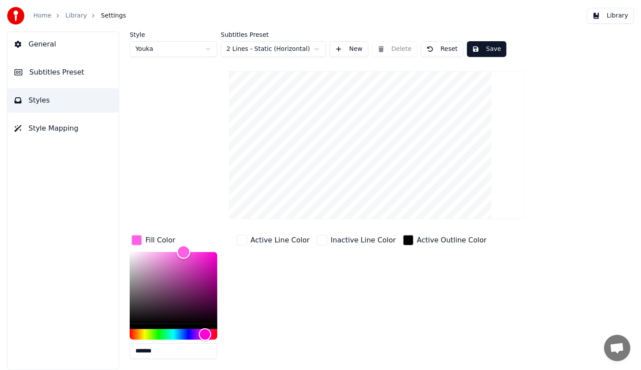
type input "*******"
drag, startPoint x: 214, startPoint y: 251, endPoint x: 180, endPoint y: 249, distance: 33.8
click at [180, 249] on div "Color" at bounding box center [180, 252] width 14 height 14
click at [482, 46] on button "Save" at bounding box center [486, 49] width 39 height 16
click at [622, 16] on button "Library" at bounding box center [610, 16] width 47 height 16
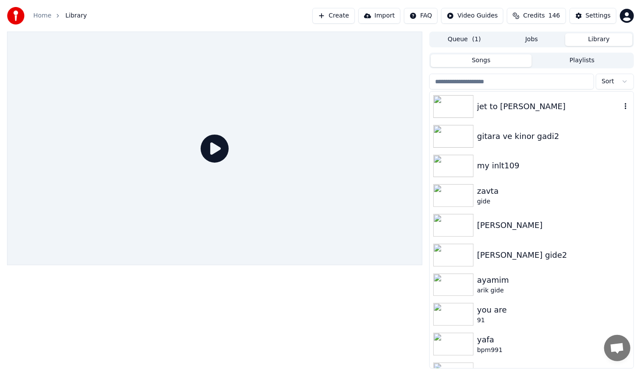
click at [448, 108] on img at bounding box center [453, 106] width 40 height 23
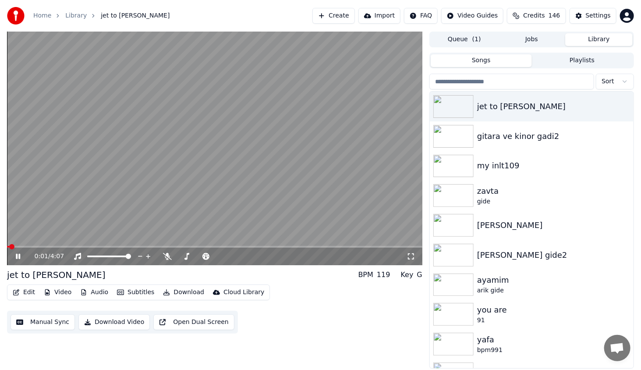
click at [50, 247] on div "0:01 / 4:07" at bounding box center [214, 149] width 415 height 234
drag, startPoint x: 52, startPoint y: 248, endPoint x: 58, endPoint y: 248, distance: 6.1
click at [58, 248] on div "0:01 / 4:07" at bounding box center [214, 257] width 415 height 18
drag, startPoint x: 64, startPoint y: 246, endPoint x: 77, endPoint y: 248, distance: 13.8
click at [77, 248] on div "0:01 / 4:07" at bounding box center [214, 257] width 415 height 18
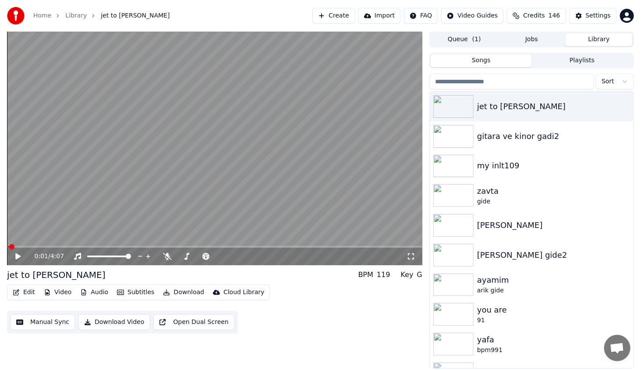
click at [73, 247] on span at bounding box center [214, 247] width 415 height 2
click at [20, 256] on icon at bounding box center [17, 256] width 5 height 6
click at [18, 257] on icon at bounding box center [18, 256] width 4 height 5
click at [452, 105] on img at bounding box center [453, 106] width 40 height 23
